Goal: Task Accomplishment & Management: Use online tool/utility

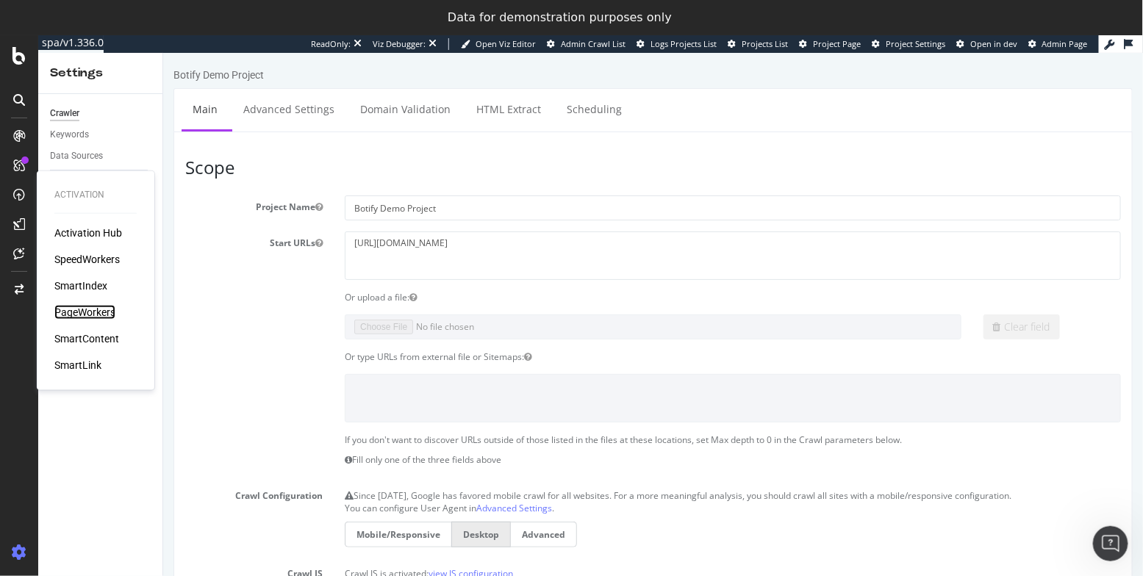
click at [90, 314] on div "PageWorkers" at bounding box center [84, 312] width 61 height 15
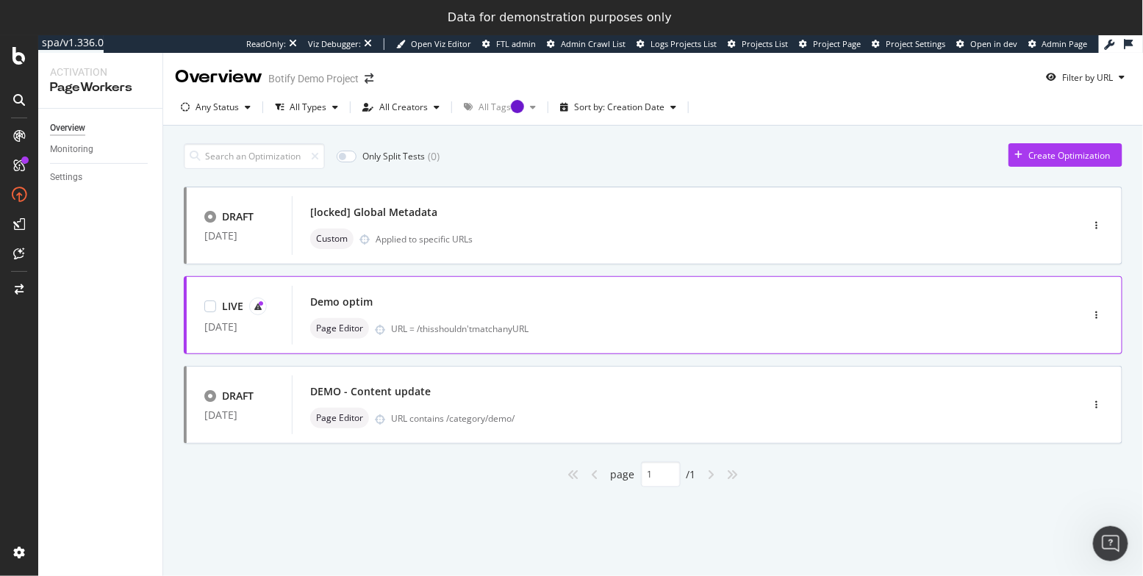
click at [332, 302] on div "Demo optim" at bounding box center [341, 302] width 62 height 15
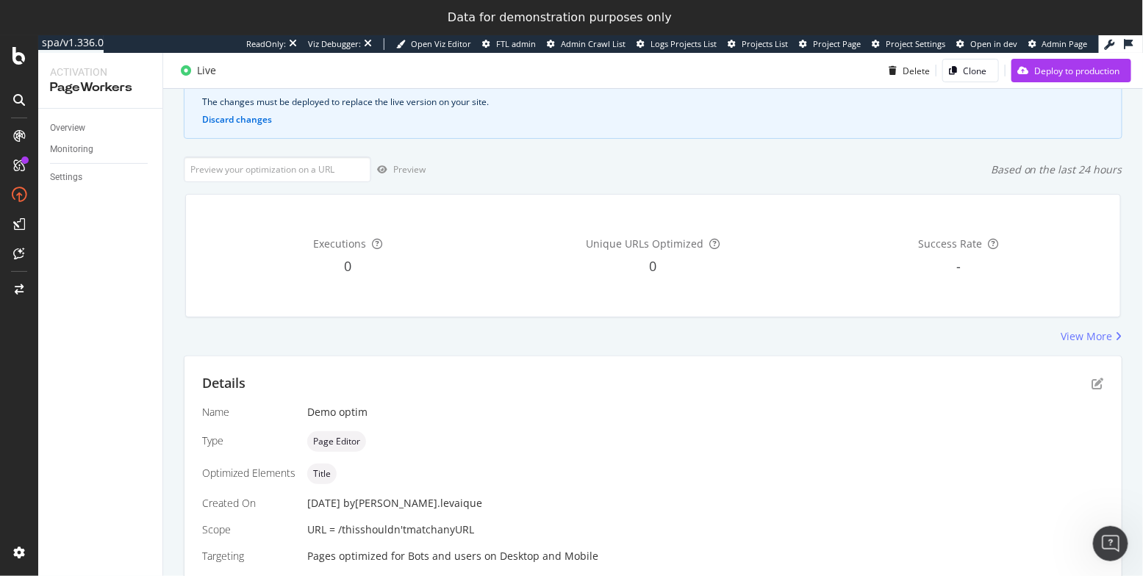
scroll to position [138, 0]
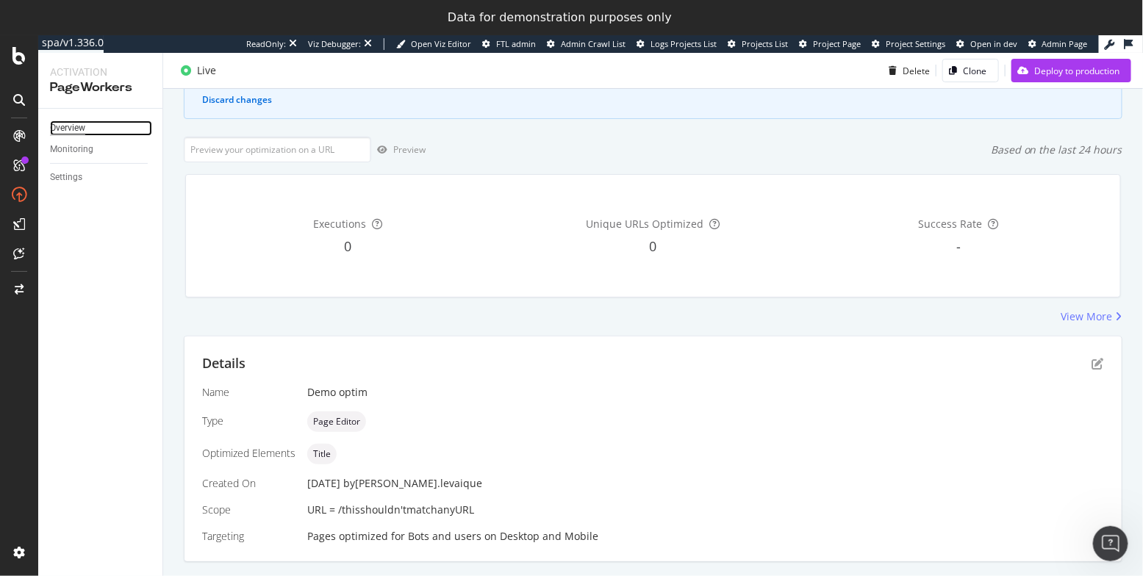
click at [67, 125] on div "Overview" at bounding box center [67, 128] width 35 height 15
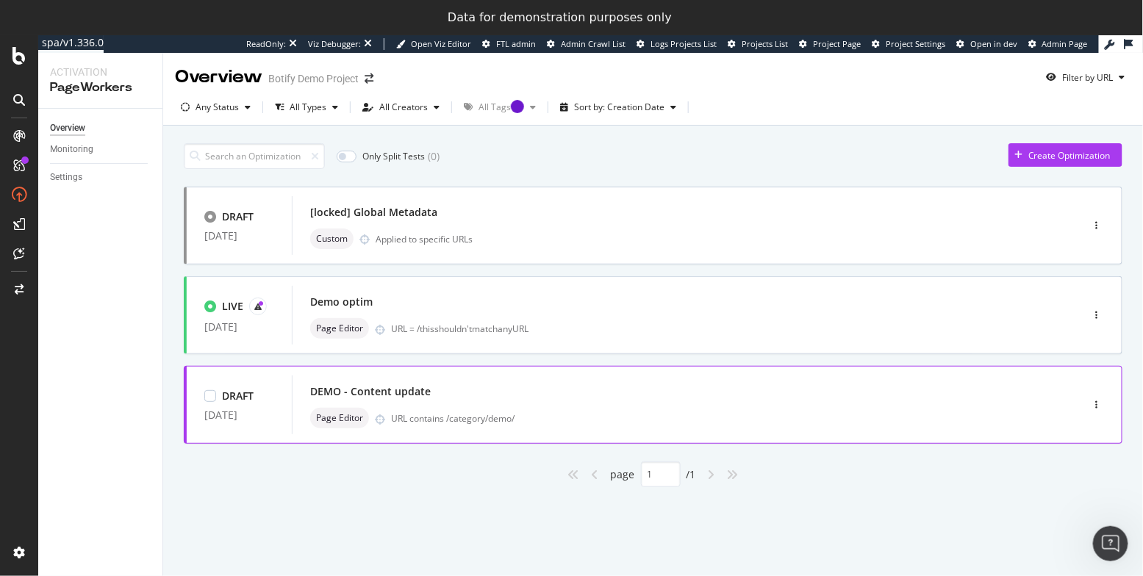
click at [414, 389] on div "DEMO - Content update" at bounding box center [370, 392] width 121 height 15
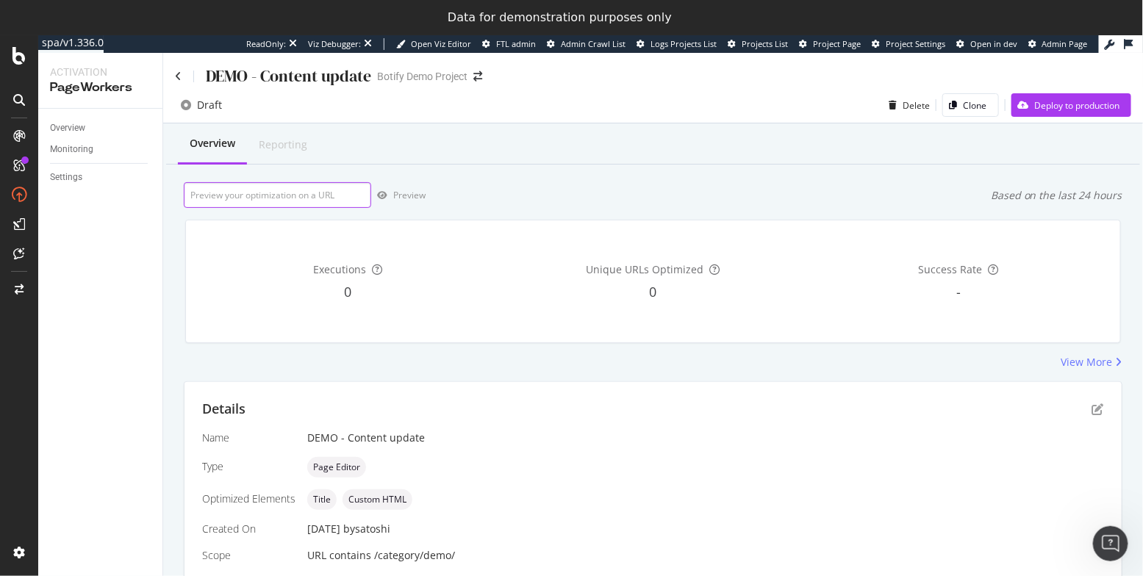
click at [304, 204] on input "url" at bounding box center [277, 195] width 187 height 26
click at [76, 126] on div "Overview" at bounding box center [67, 128] width 35 height 15
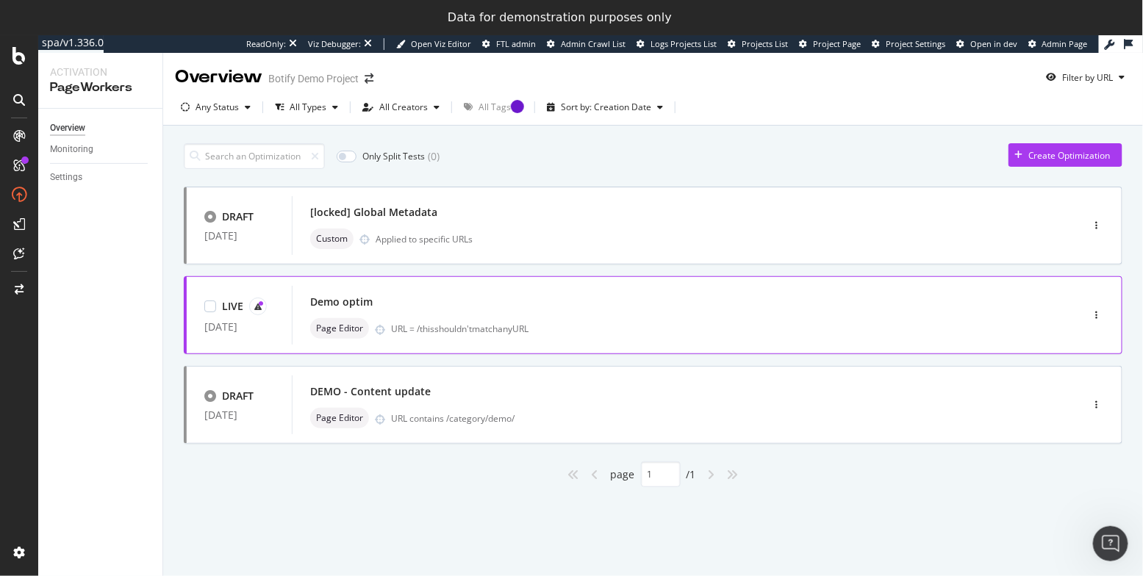
click at [225, 306] on div "LIVE" at bounding box center [232, 306] width 21 height 15
click at [211, 306] on icon at bounding box center [210, 306] width 7 height 7
click at [337, 303] on div "Demo optim" at bounding box center [341, 302] width 62 height 15
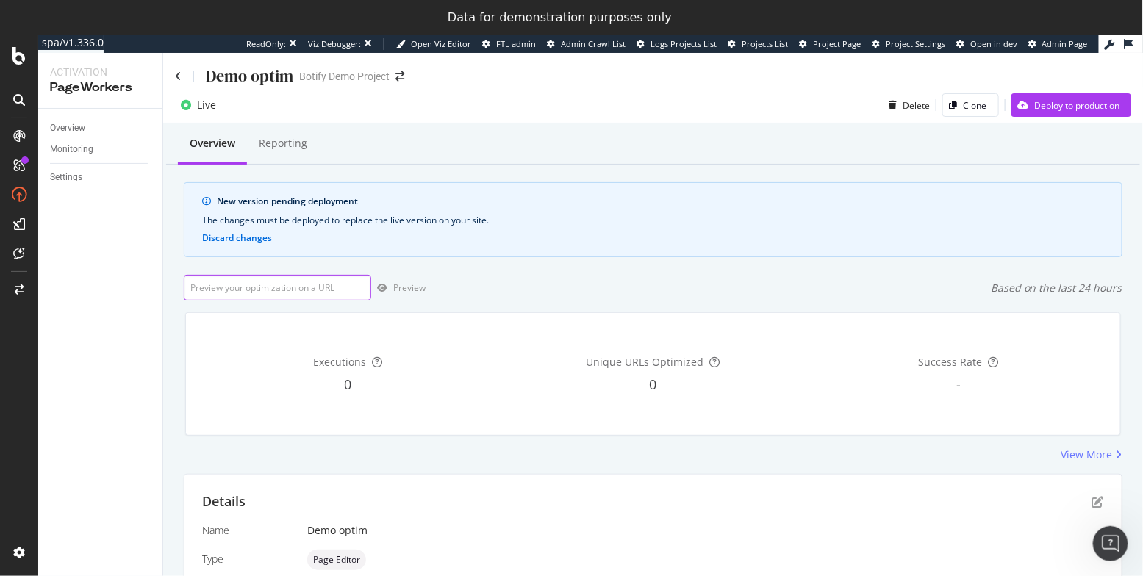
click at [329, 287] on input "url" at bounding box center [277, 288] width 187 height 26
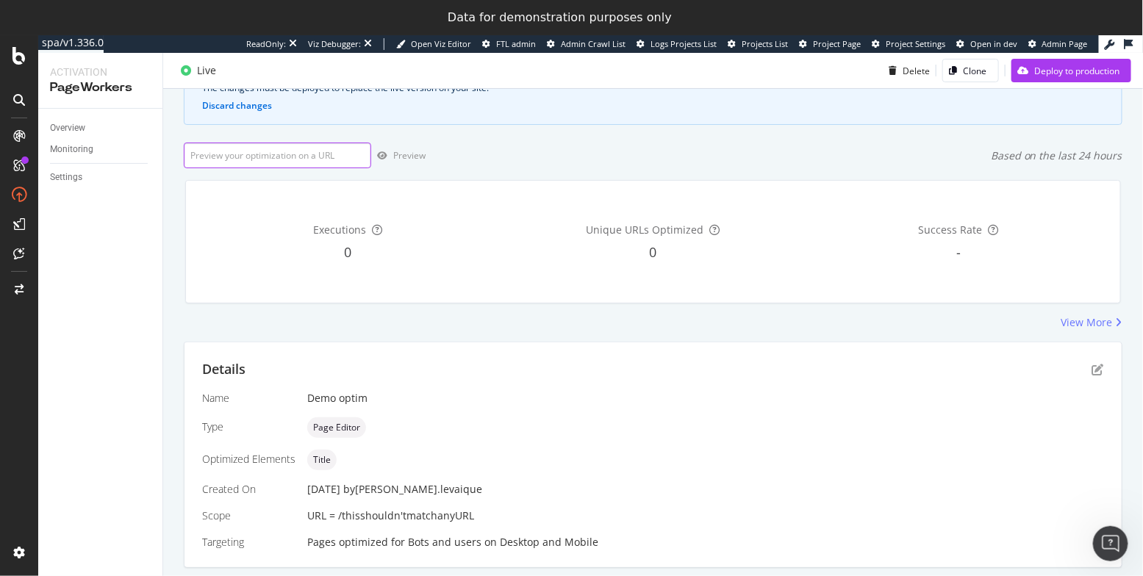
scroll to position [138, 0]
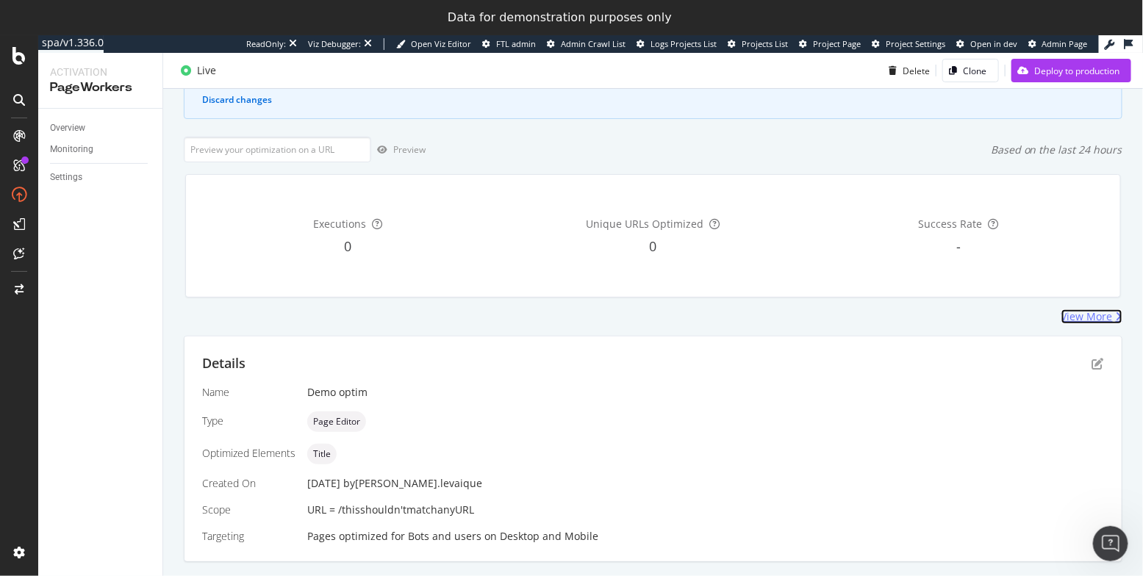
click at [1064, 321] on div "View More" at bounding box center [1087, 317] width 51 height 15
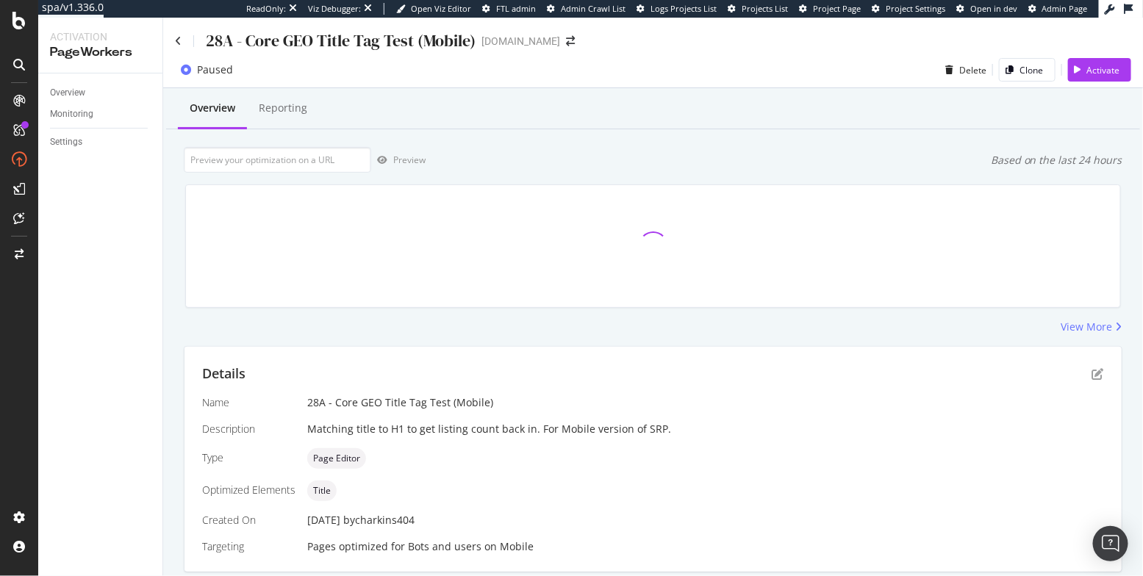
scroll to position [299, 0]
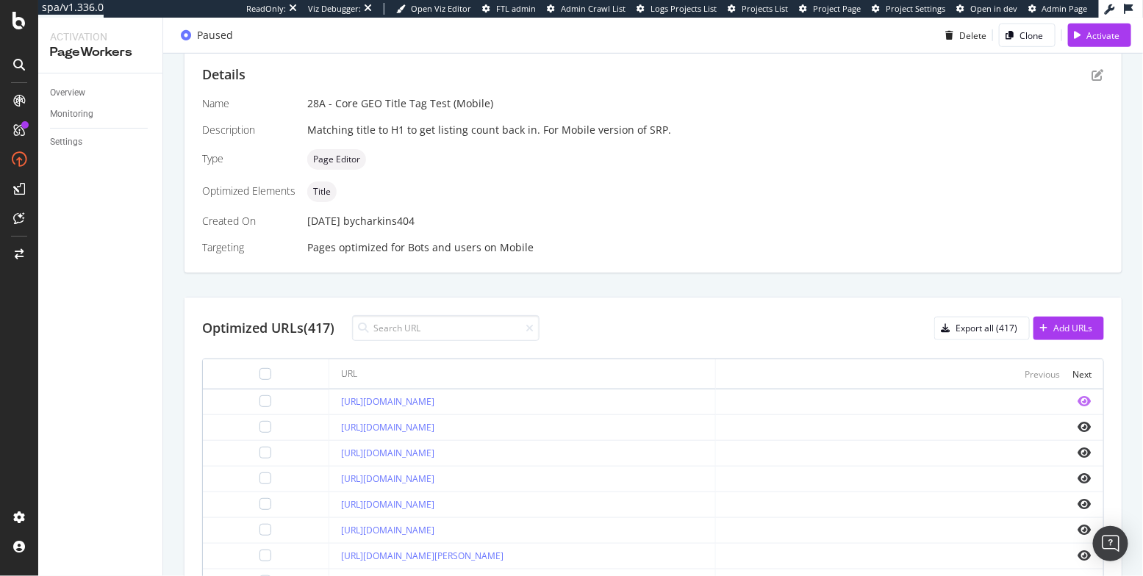
click at [1079, 397] on icon "eye" at bounding box center [1085, 402] width 13 height 12
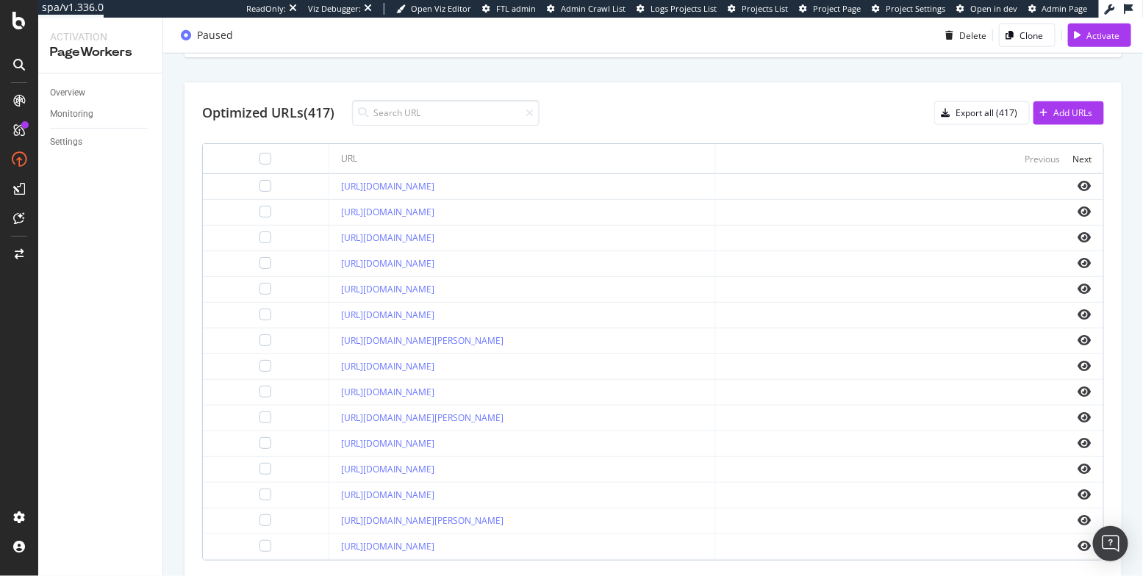
scroll to position [279, 0]
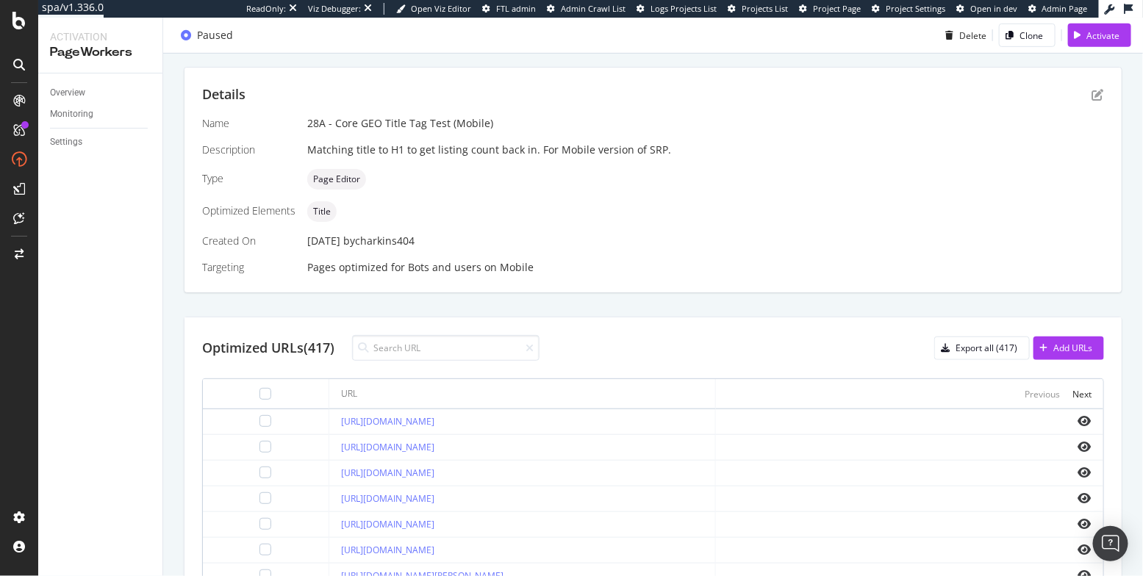
drag, startPoint x: 449, startPoint y: 418, endPoint x: 304, endPoint y: 418, distance: 144.1
click at [329, 418] on td "https://www.apartments.com/abilene-tx/" at bounding box center [522, 423] width 387 height 26
copy link "https://www.apartments.com/abilene-tx/"
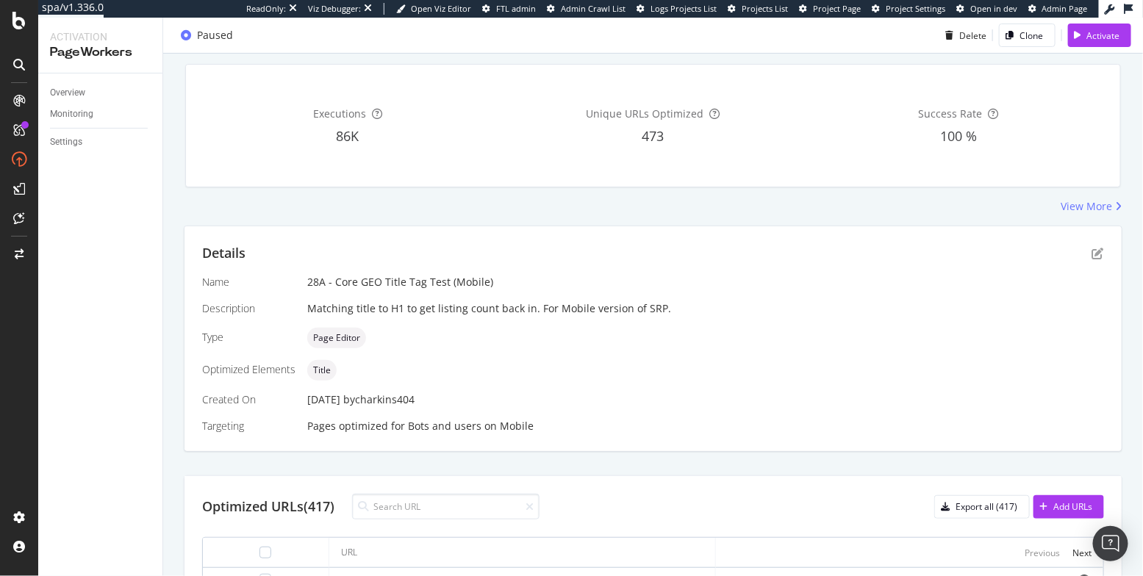
scroll to position [0, 0]
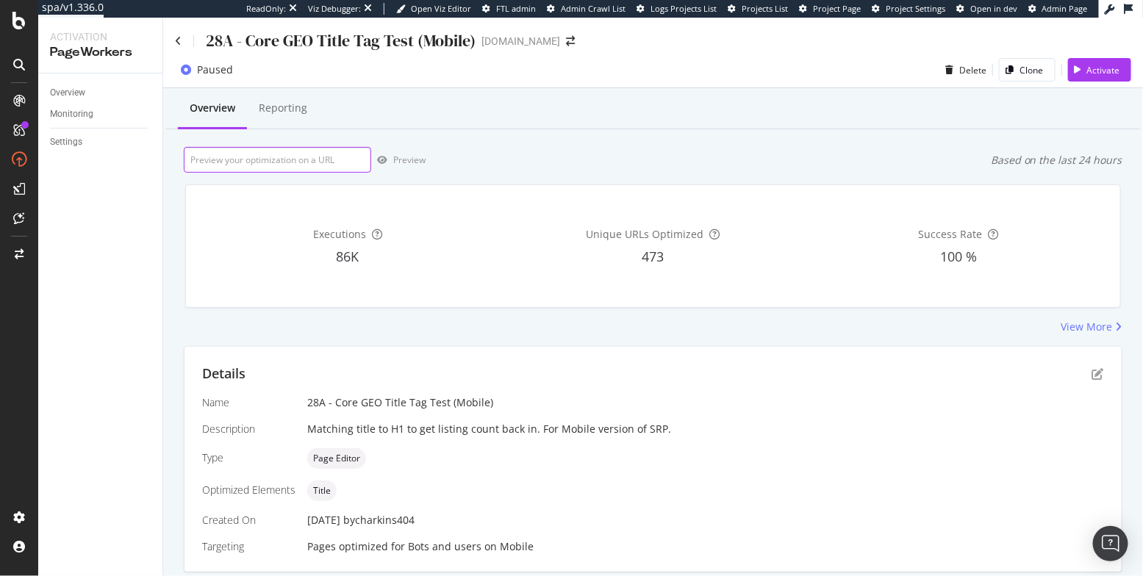
click at [255, 165] on input "url" at bounding box center [277, 160] width 187 height 26
paste input "https://www.apartments.com/abilene-tx/"
type input "https://www.apartments.com/abilene-tx/"
click at [396, 165] on div "Preview" at bounding box center [409, 160] width 32 height 12
